Goal: Transaction & Acquisition: Purchase product/service

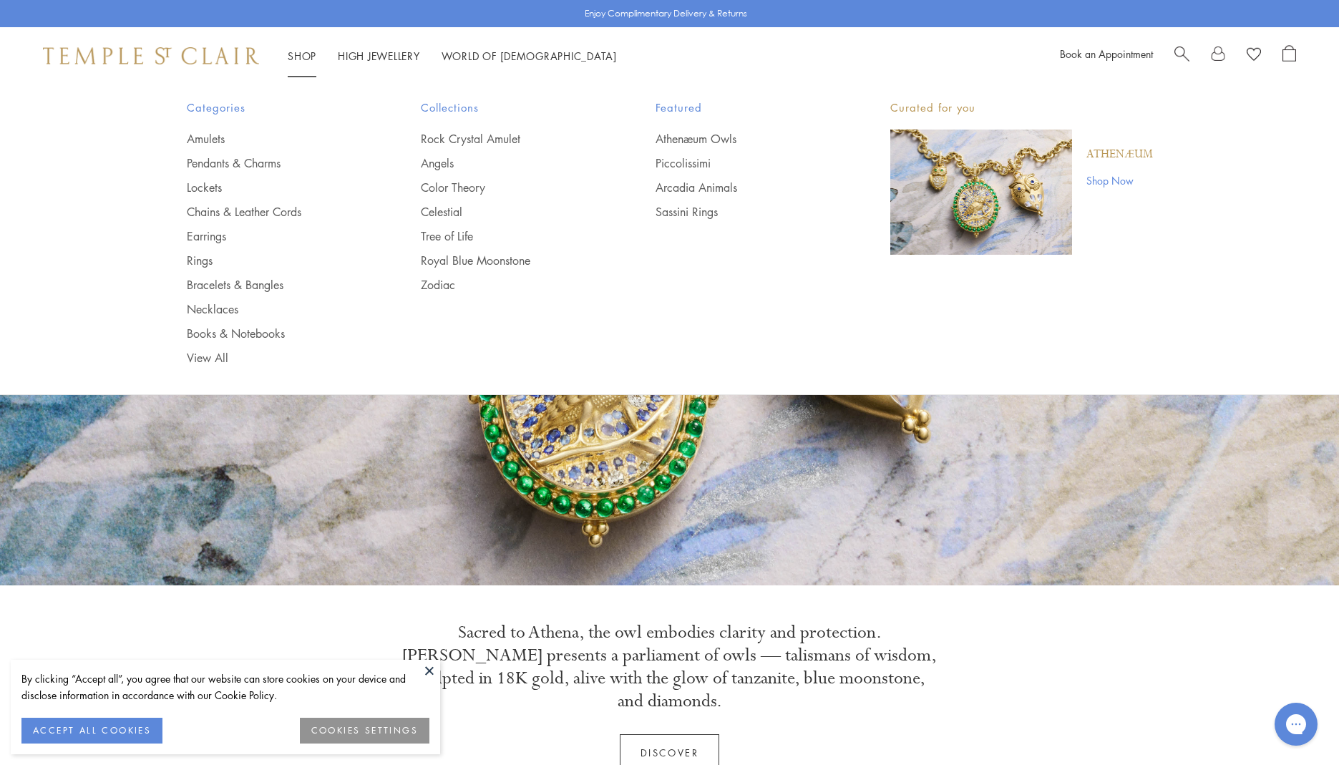
click at [298, 52] on link "Shop Shop" at bounding box center [302, 56] width 29 height 14
click at [215, 207] on link "Chains & Leather Cords" at bounding box center [275, 212] width 177 height 16
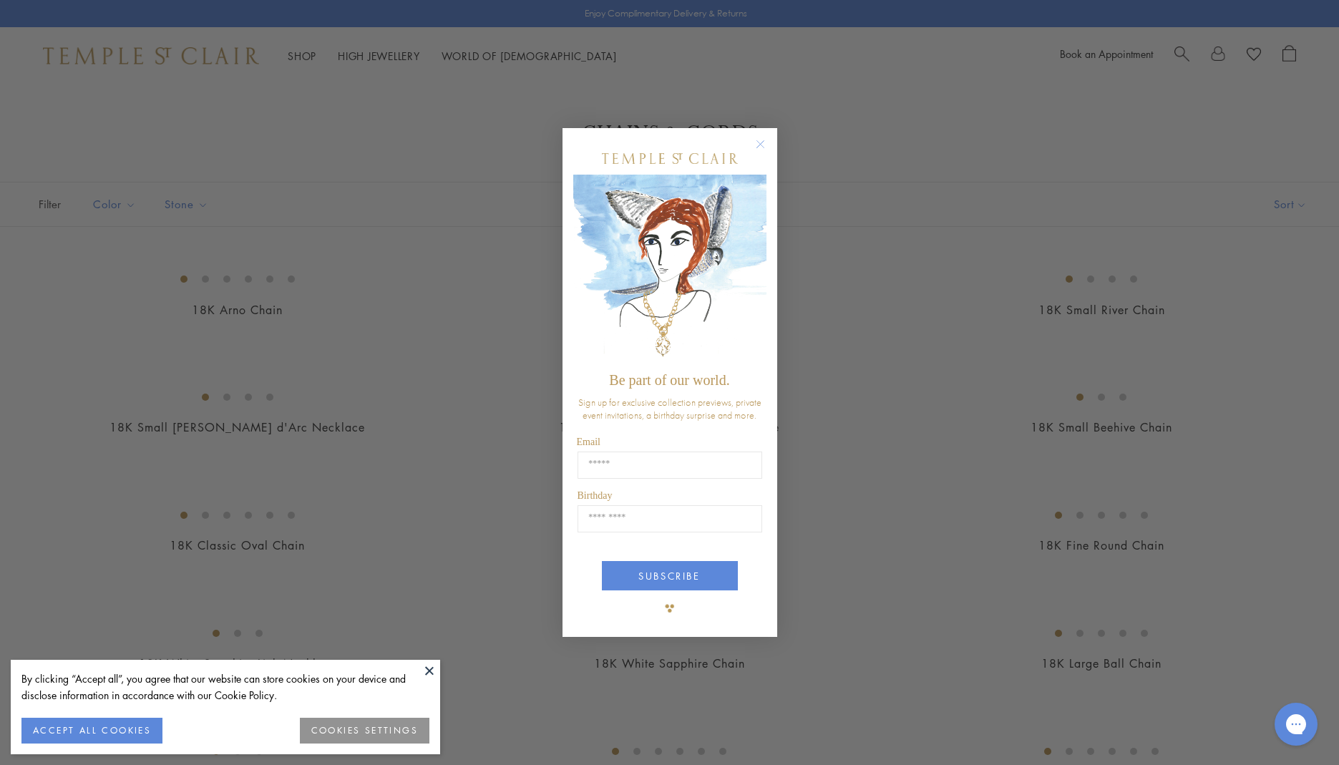
click at [1159, 90] on div "Close dialog Be part of our world. Sign up for exclusive collection previews, p…" at bounding box center [669, 382] width 1339 height 765
drag, startPoint x: 1257, startPoint y: 77, endPoint x: 1227, endPoint y: 67, distance: 32.4
click at [1254, 78] on div "Close dialog Be part of our world. Sign up for exclusive collection previews, p…" at bounding box center [669, 382] width 1339 height 765
click at [1181, 52] on div "Close dialog Be part of our world. Sign up for exclusive collection previews, p…" at bounding box center [669, 382] width 1339 height 765
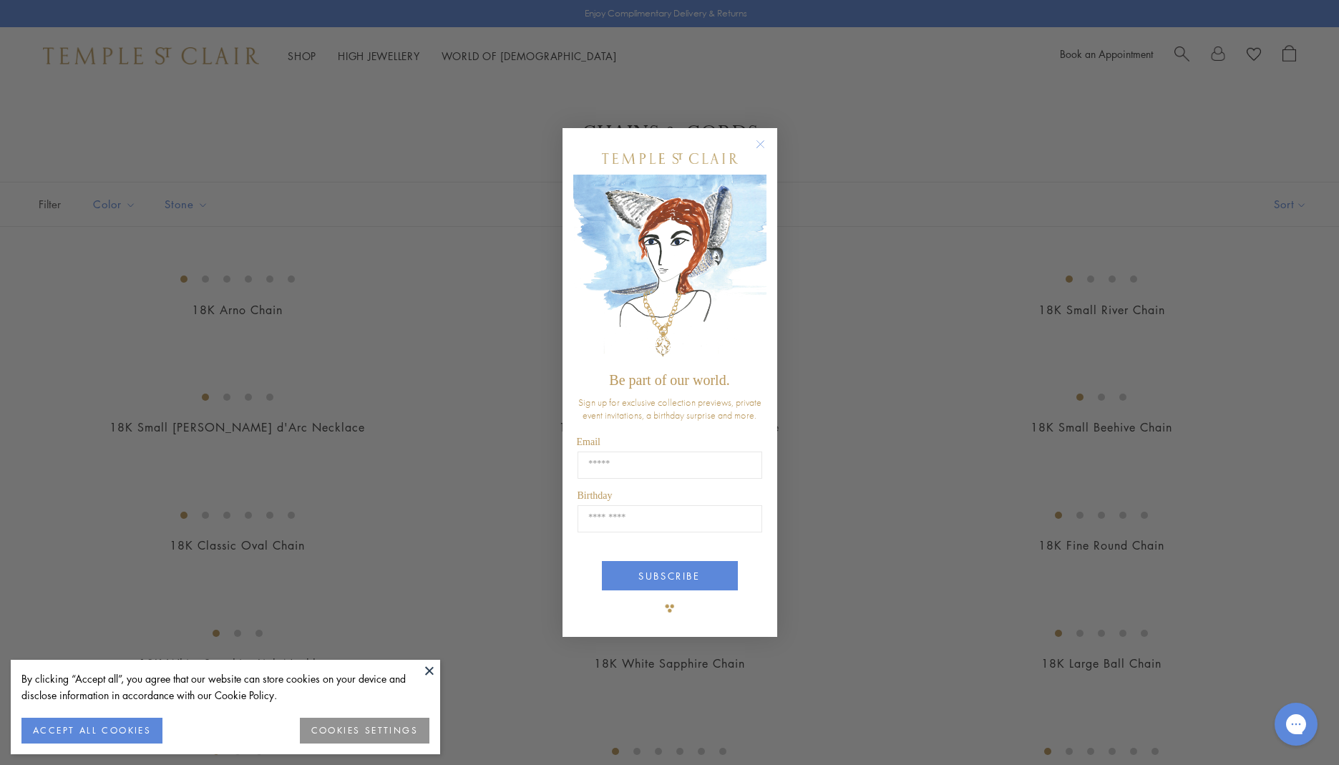
click at [1181, 52] on div "Close dialog Be part of our world. Sign up for exclusive collection previews, p…" at bounding box center [669, 382] width 1339 height 765
click at [766, 145] on circle "Close dialog" at bounding box center [759, 143] width 17 height 17
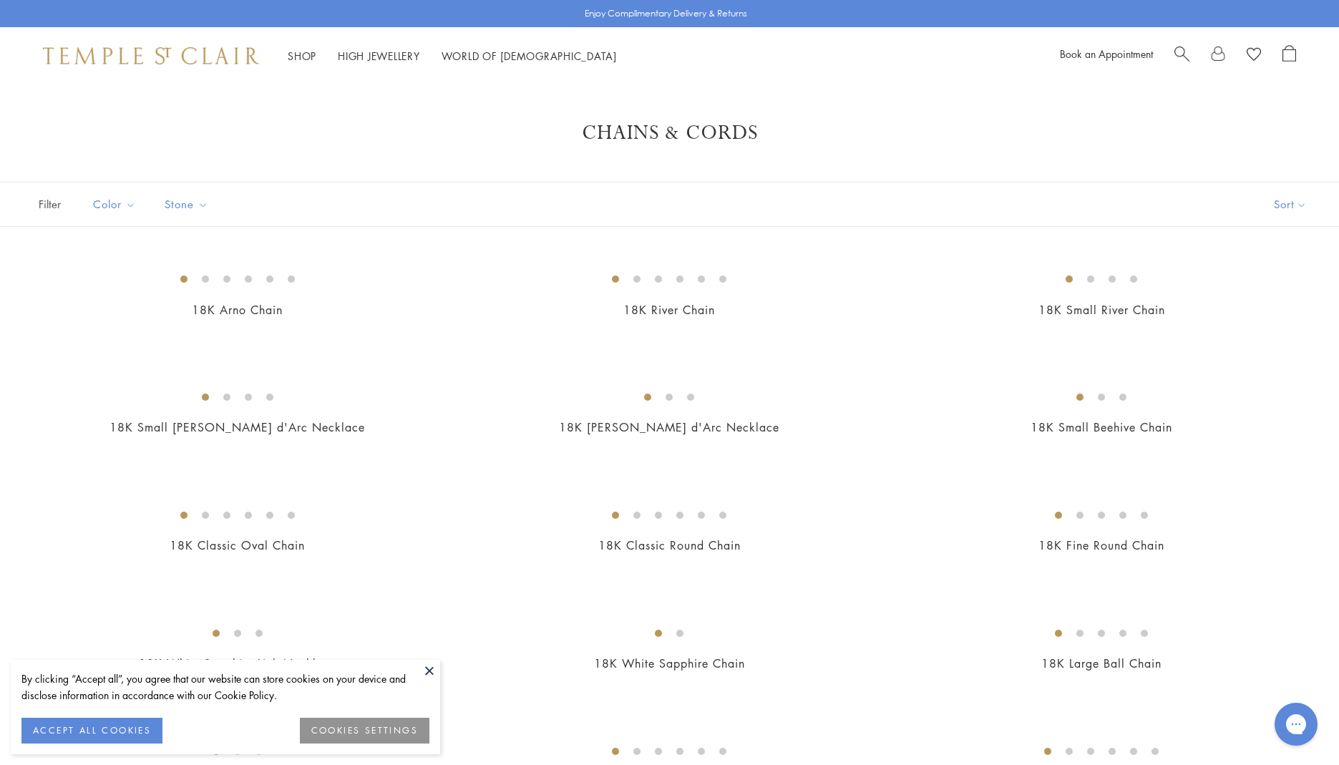
click at [1181, 55] on span "Search" at bounding box center [1181, 52] width 15 height 15
click at [825, 118] on input "search" at bounding box center [678, 113] width 1226 height 16
click at [77, 112] on input "search" at bounding box center [678, 113] width 1226 height 16
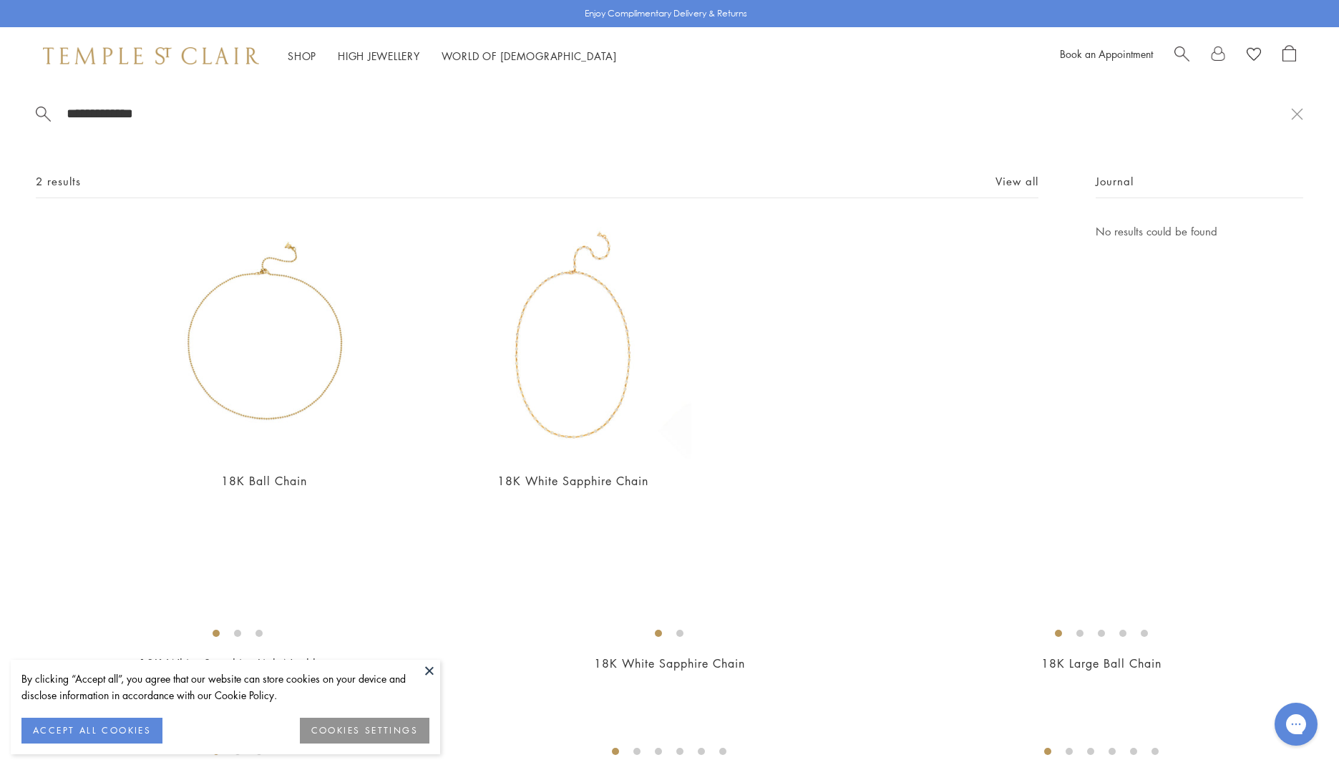
type input "**********"
click at [0, 0] on img at bounding box center [0, 0] width 0 height 0
click at [747, 467] on div "18K Ball Chain From $1,700 18K White Sapphire Chain $9,500" at bounding box center [536, 366] width 925 height 287
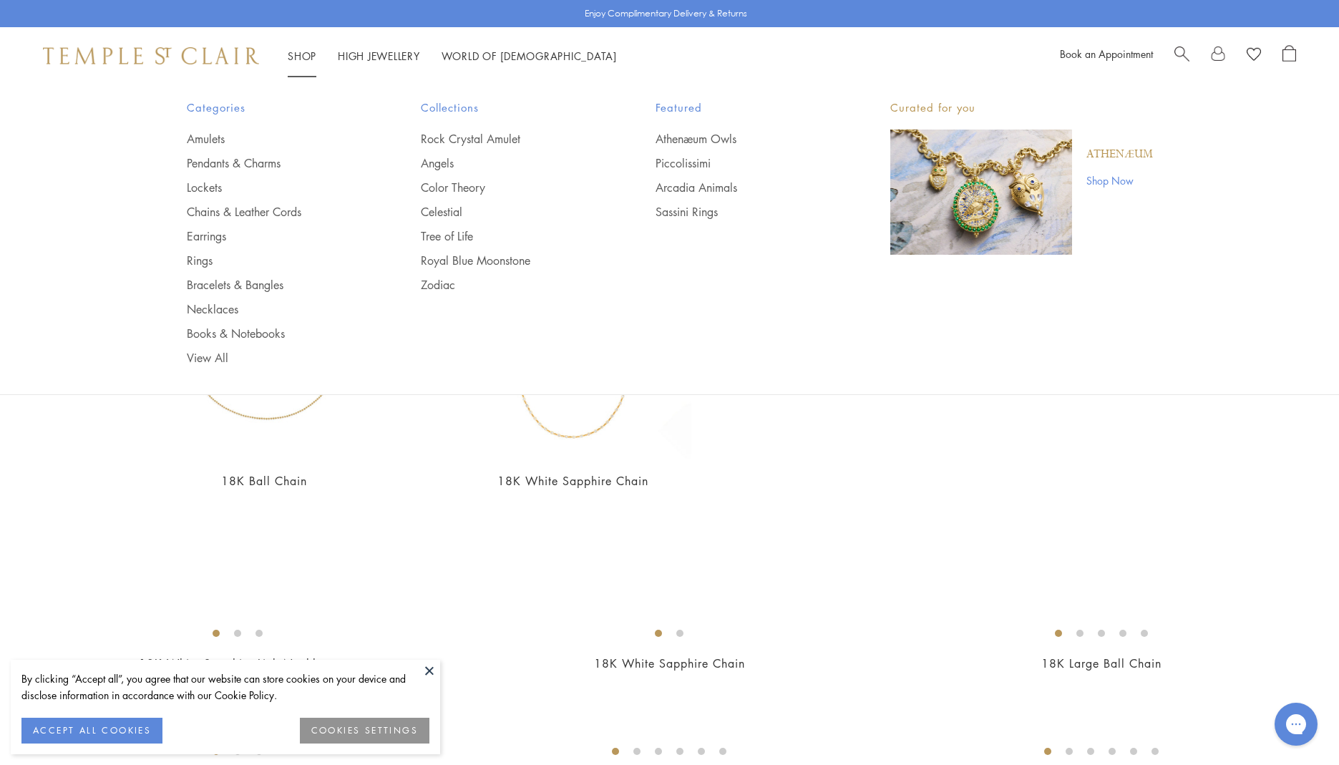
click at [305, 50] on link "Shop Shop" at bounding box center [302, 56] width 29 height 14
click at [210, 209] on link "Chains & Leather Cords" at bounding box center [275, 212] width 177 height 16
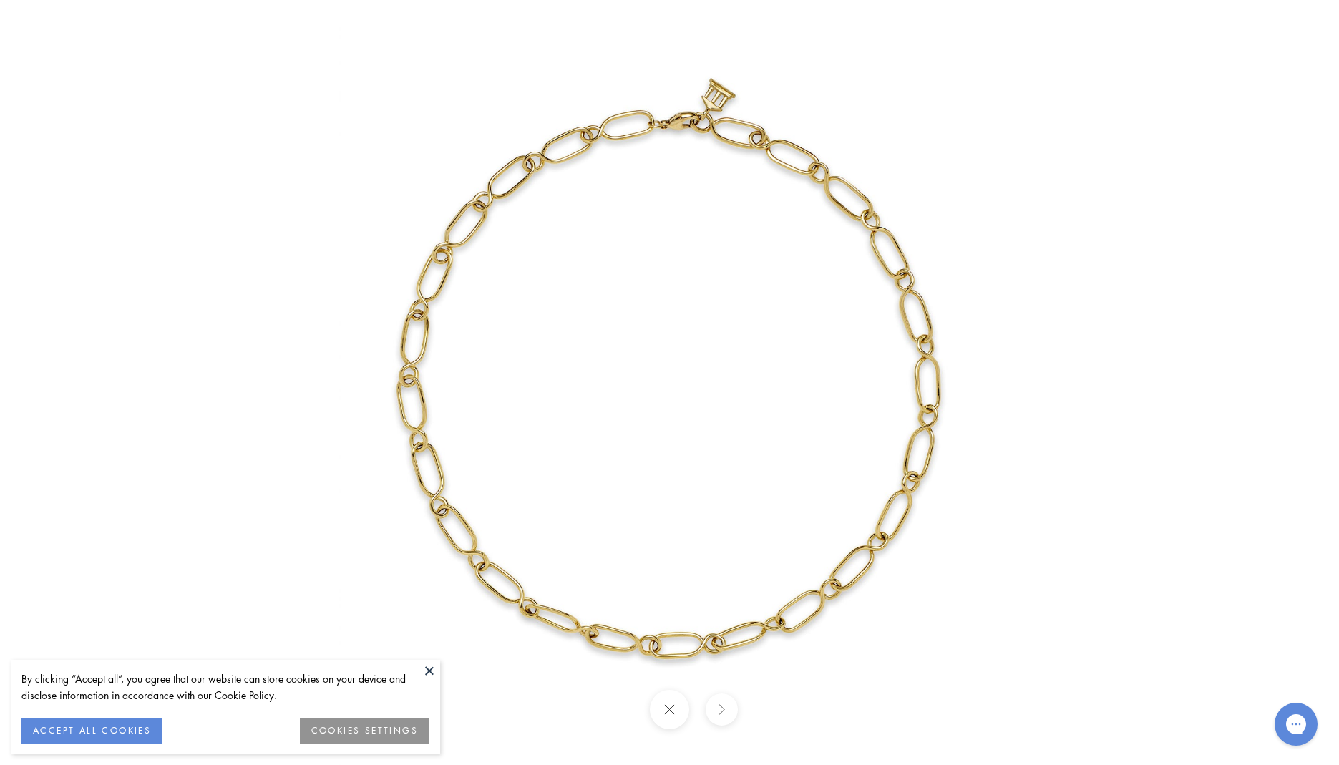
click at [1131, 155] on div at bounding box center [984, 382] width 1466 height 837
click at [809, 127] on img at bounding box center [669, 382] width 837 height 837
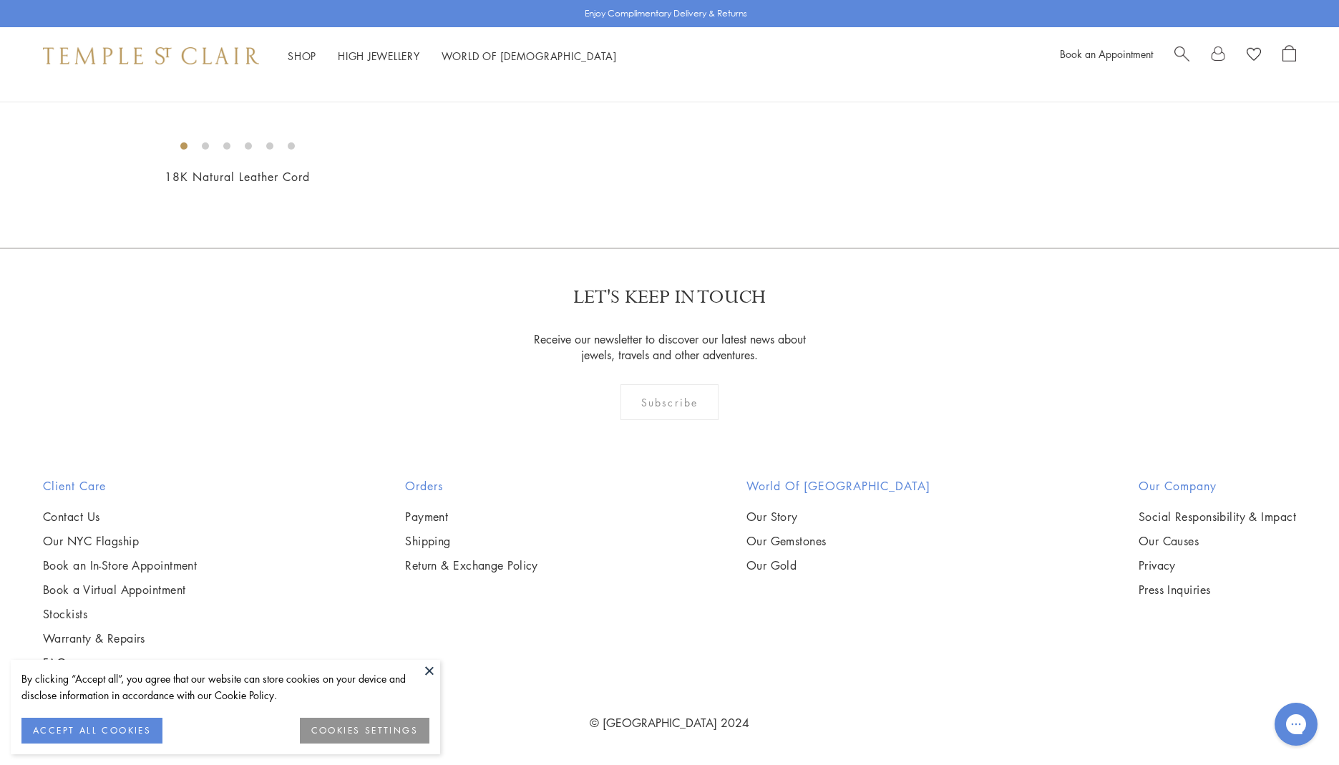
scroll to position [1105, 0]
click at [0, 0] on img at bounding box center [0, 0] width 0 height 0
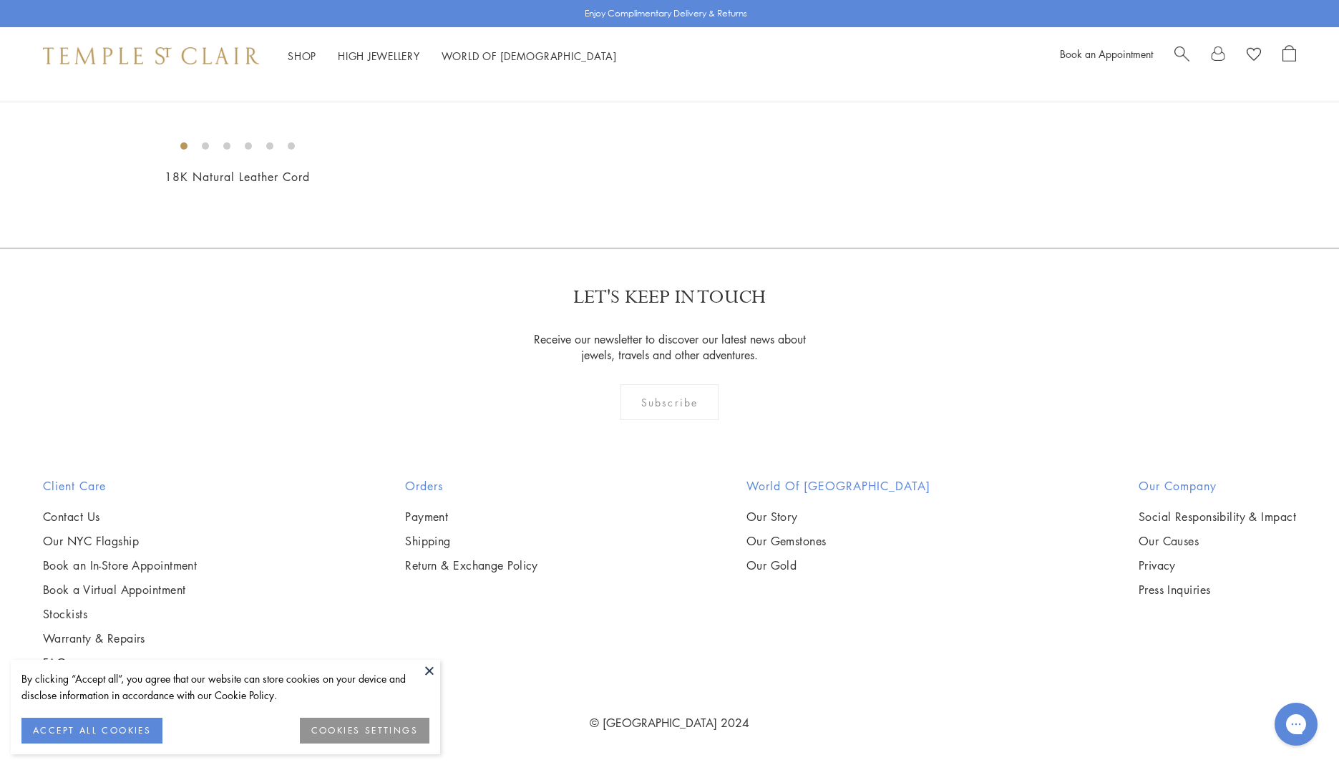
click at [0, 0] on img at bounding box center [0, 0] width 0 height 0
click at [150, 730] on button "ACCEPT ALL COOKIES" at bounding box center [91, 731] width 141 height 26
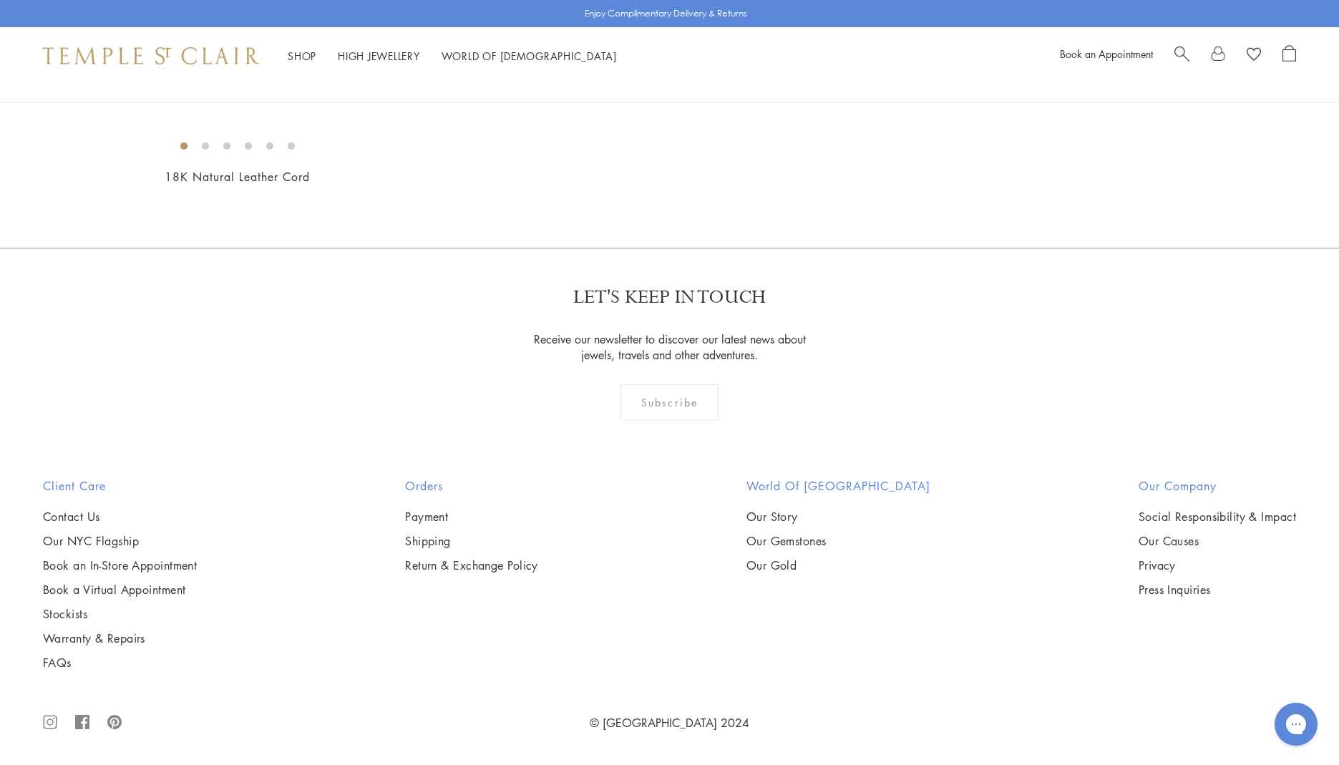
click at [0, 0] on img at bounding box center [0, 0] width 0 height 0
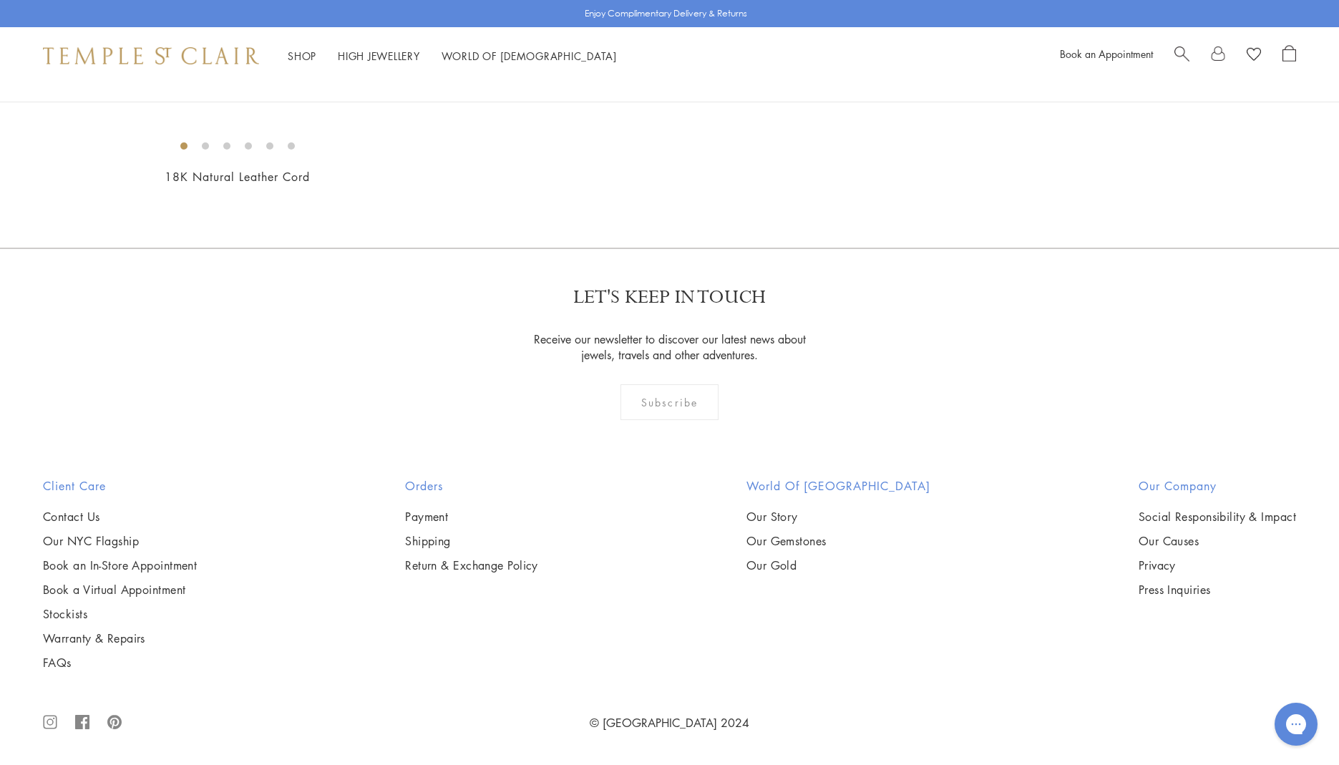
click at [0, 0] on img at bounding box center [0, 0] width 0 height 0
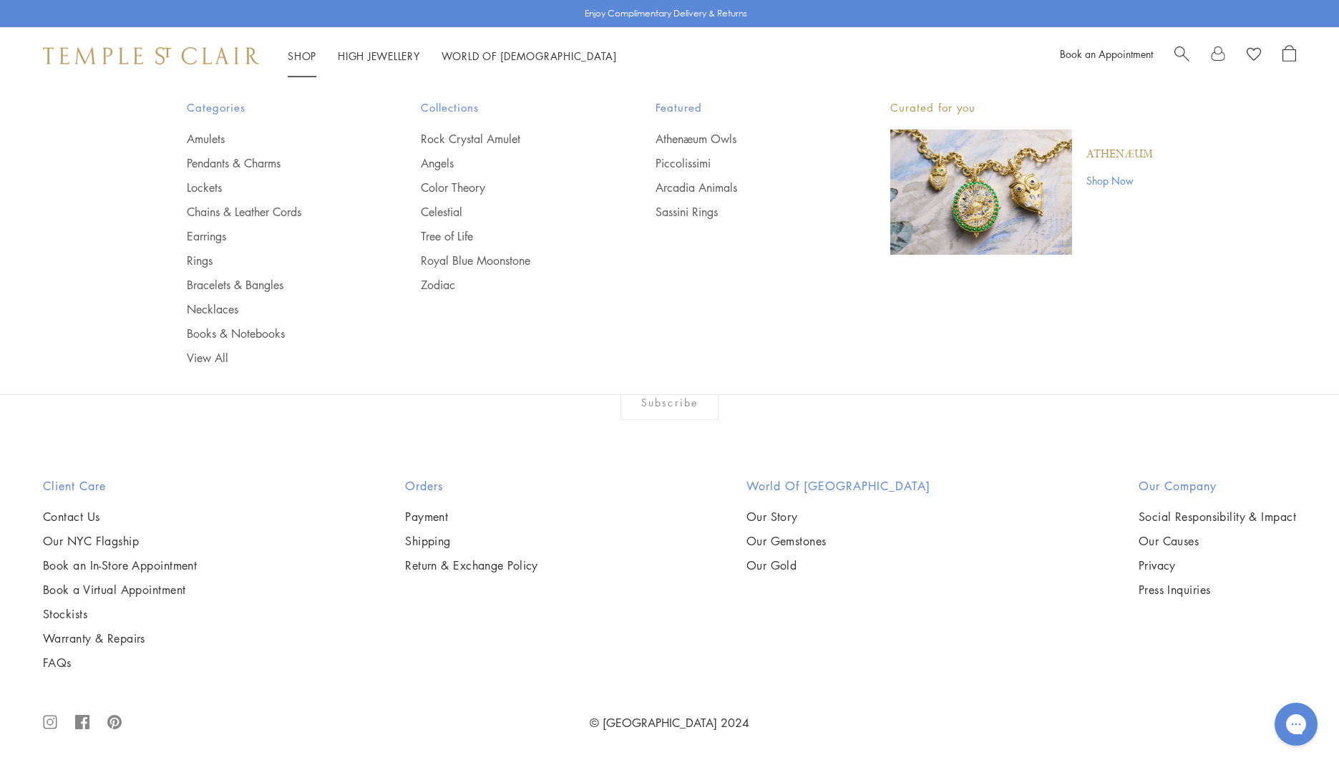
click at [306, 54] on link "Shop Shop" at bounding box center [302, 56] width 29 height 14
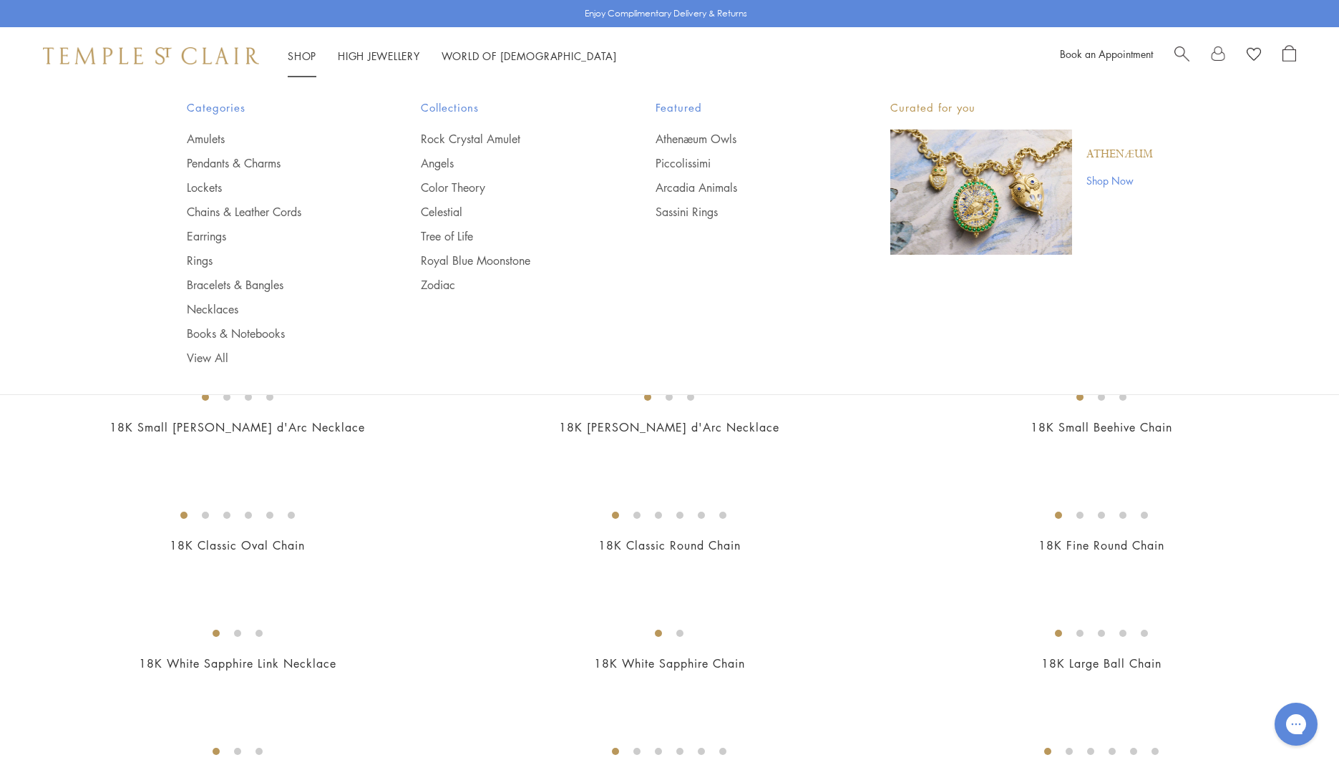
click at [1177, 51] on span "Search" at bounding box center [1181, 52] width 15 height 15
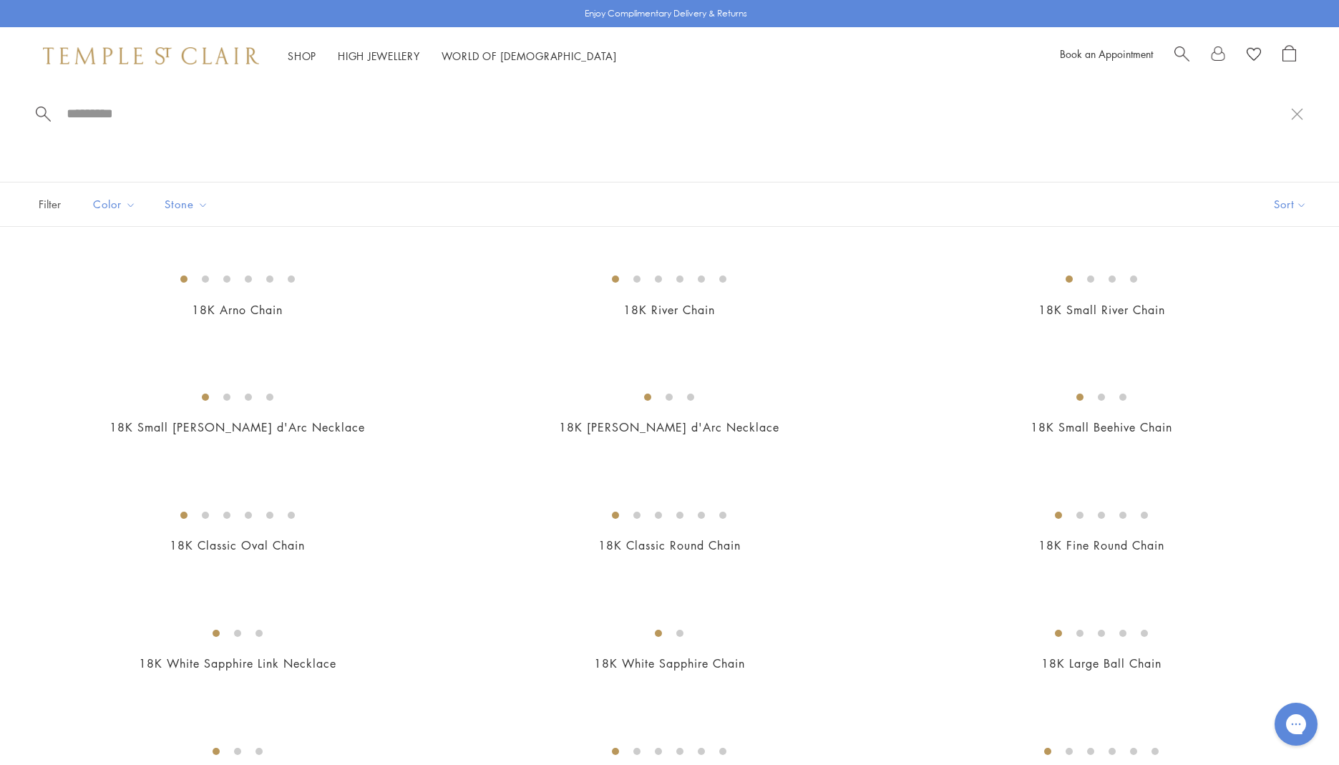
click at [125, 109] on input "search" at bounding box center [678, 113] width 1226 height 16
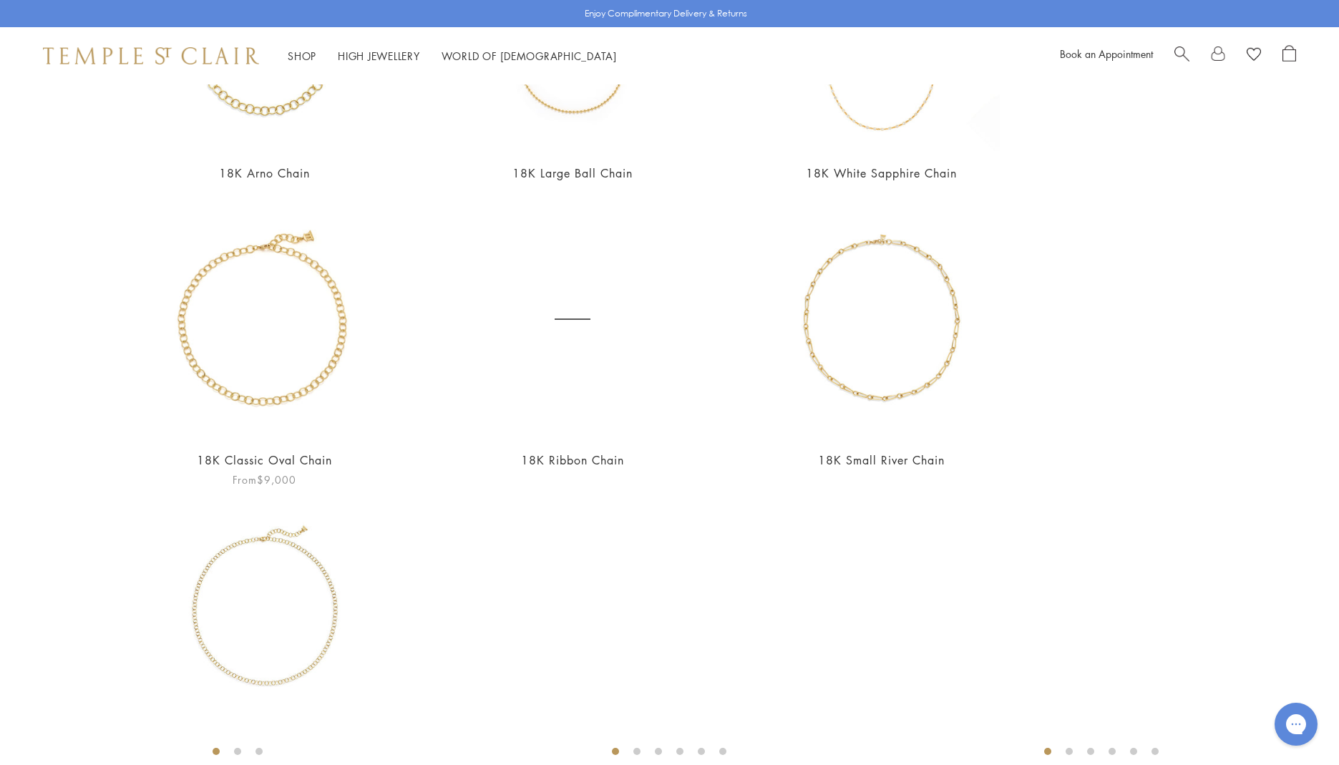
scroll to position [593, 0]
type input "******"
click at [225, 390] on img at bounding box center [264, 321] width 237 height 237
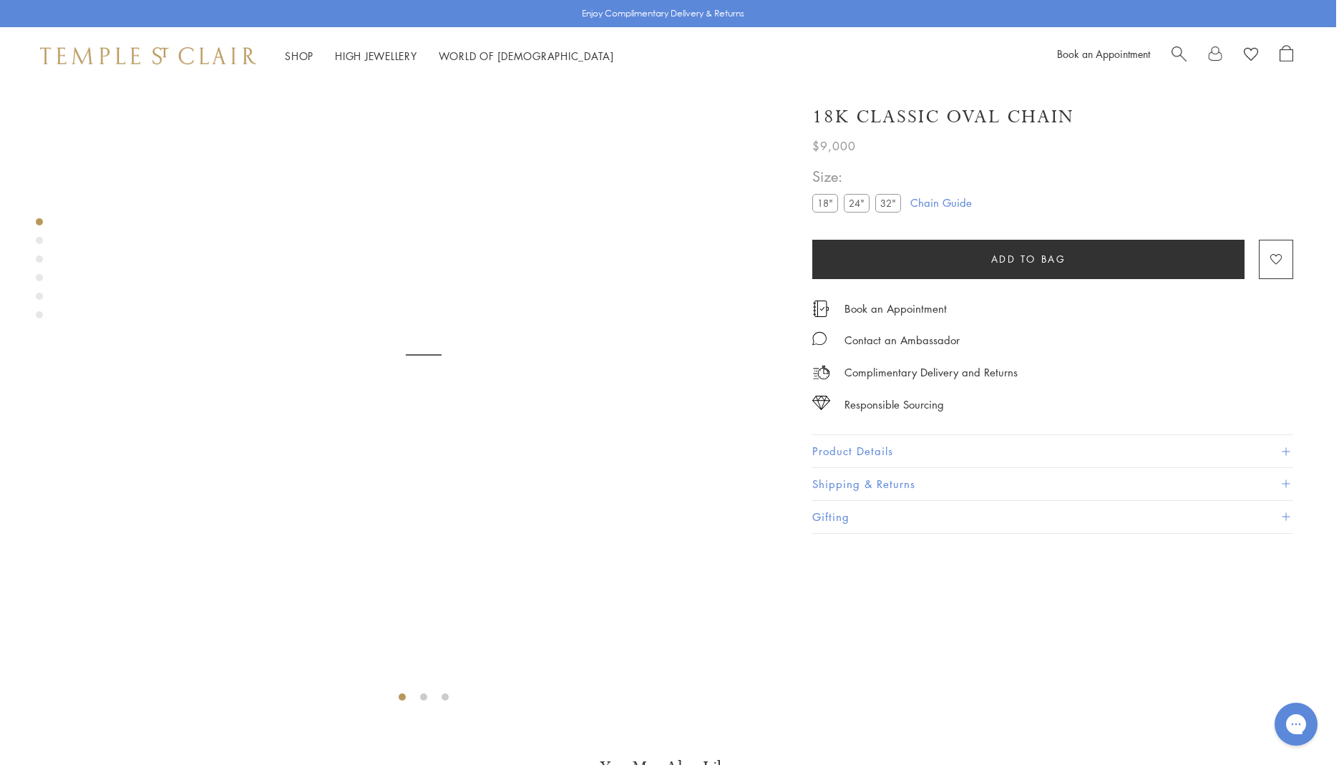
scroll to position [83, 8]
click at [859, 201] on label "24"" at bounding box center [857, 203] width 26 height 18
